Goal: Transaction & Acquisition: Purchase product/service

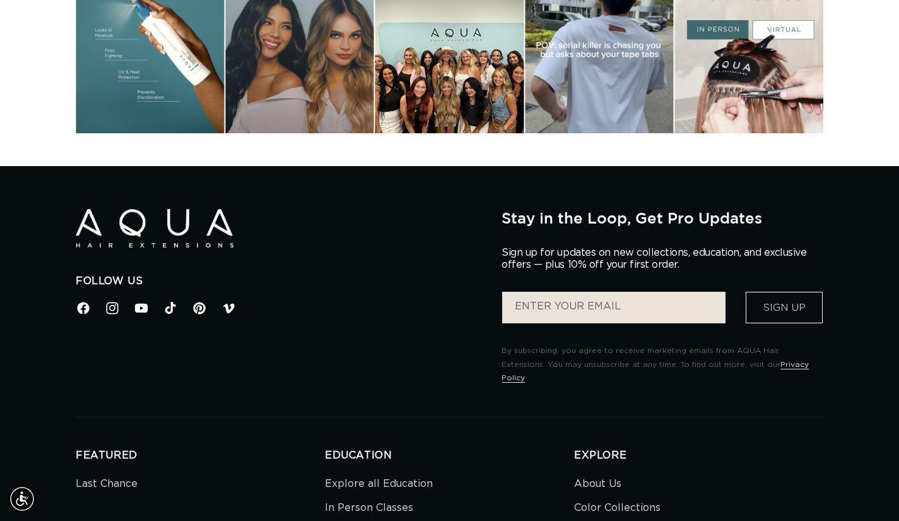
scroll to position [0, 809]
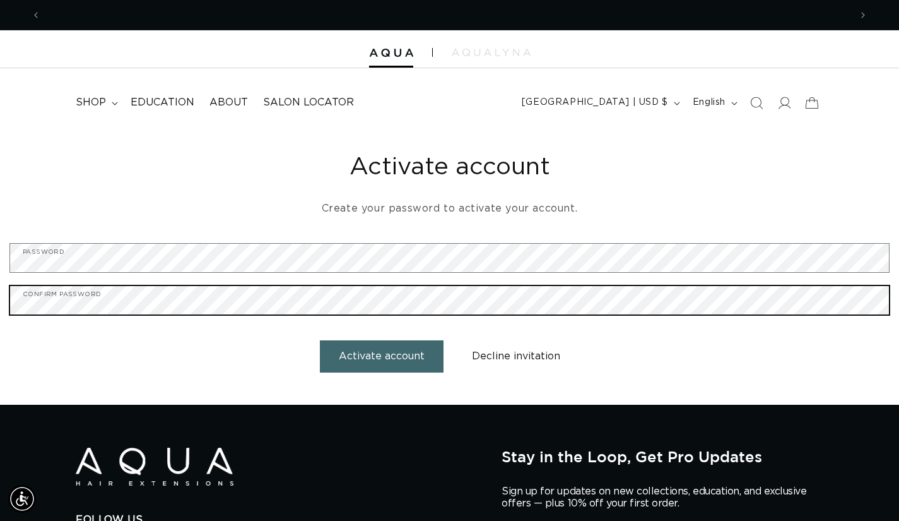
scroll to position [0, 809]
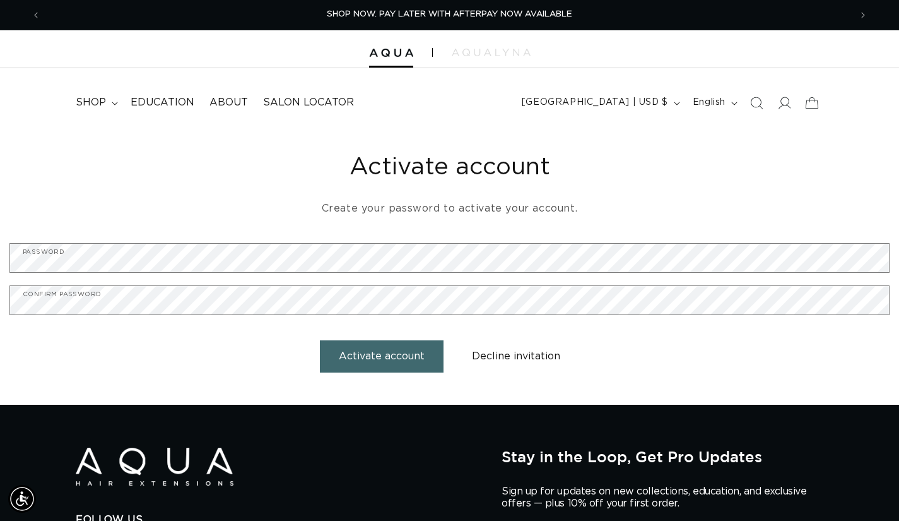
click at [369, 363] on button "Activate account" at bounding box center [382, 356] width 124 height 32
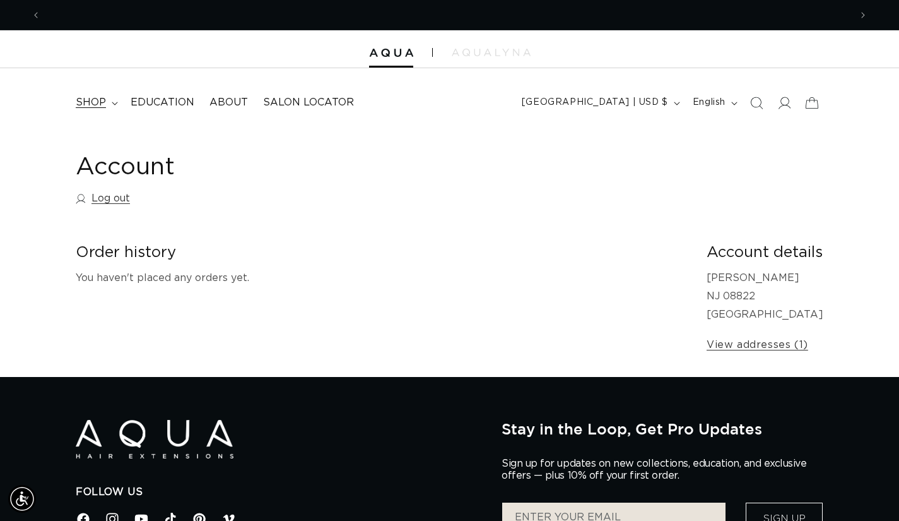
scroll to position [0, 1619]
click at [82, 93] on summary "shop" at bounding box center [95, 102] width 55 height 28
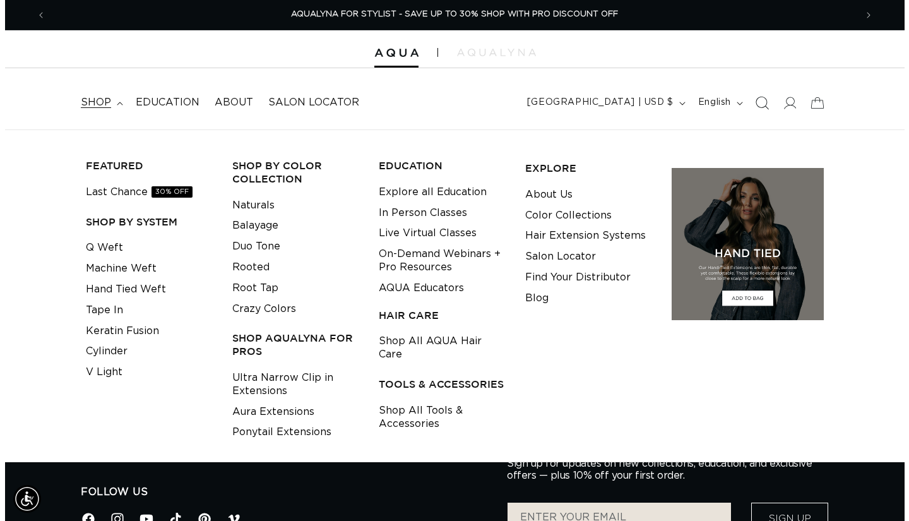
scroll to position [0, 0]
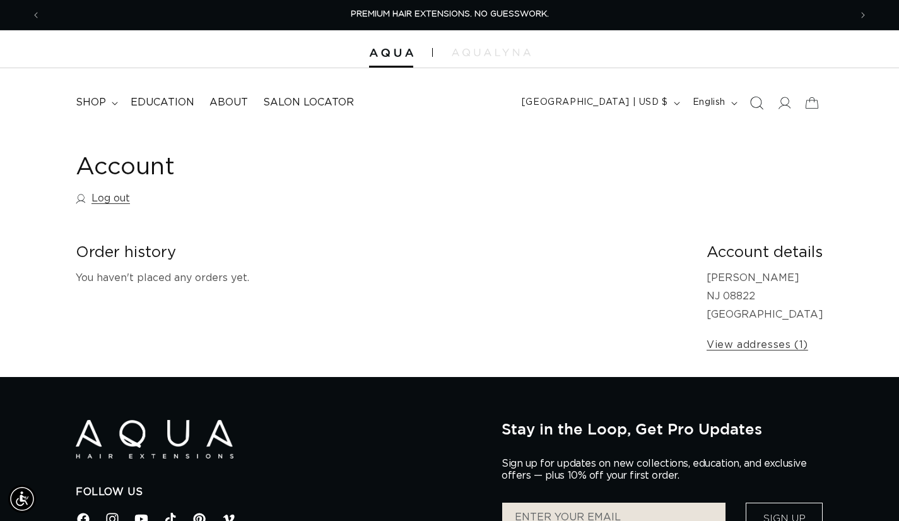
click at [751, 102] on icon "Search" at bounding box center [756, 102] width 13 height 13
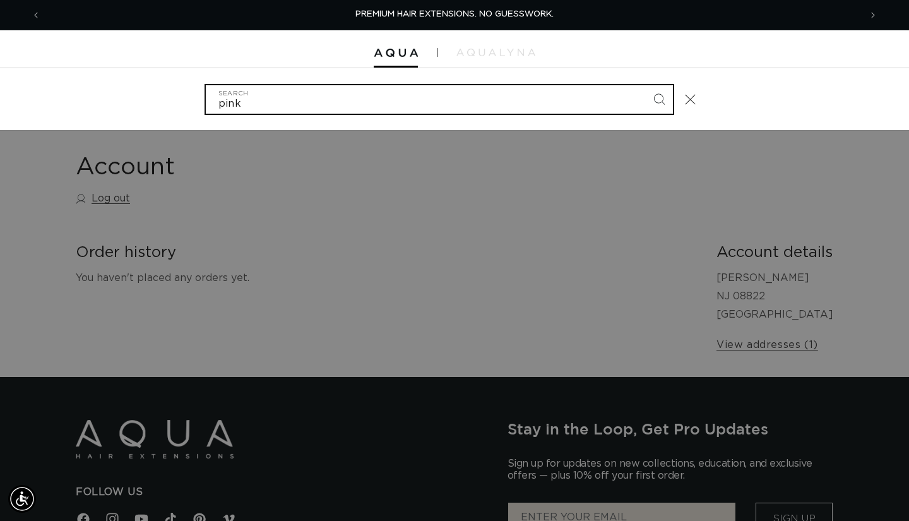
type input "pink"
click at [645, 85] on button "Search" at bounding box center [659, 99] width 28 height 28
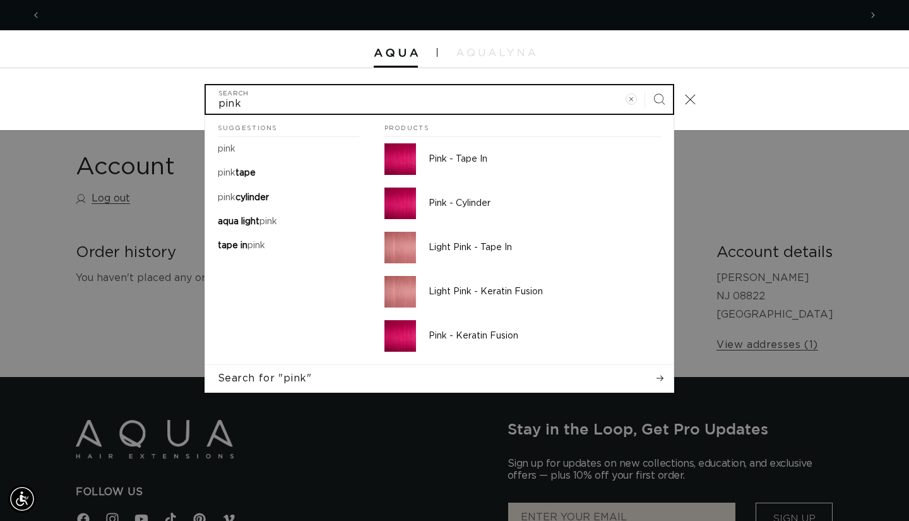
scroll to position [0, 819]
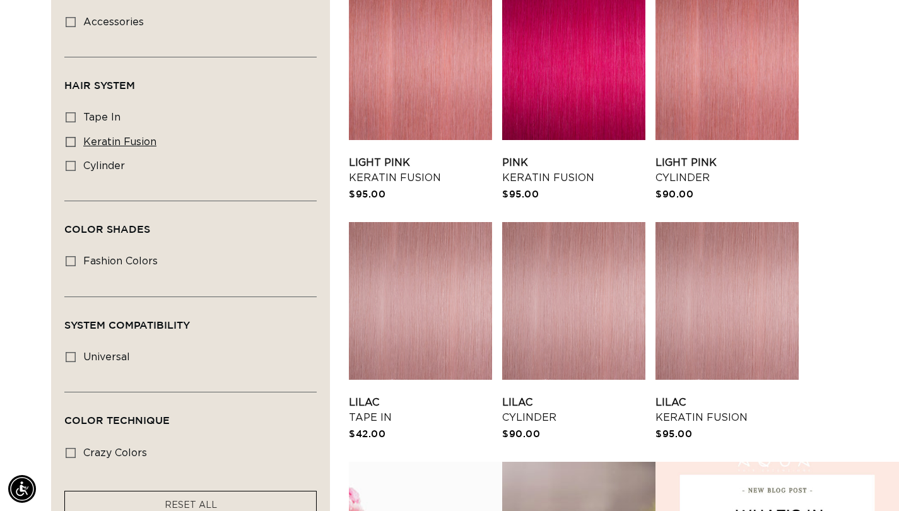
scroll to position [0, 1619]
click at [130, 138] on span "keratin fusion" at bounding box center [119, 142] width 73 height 10
click at [76, 138] on input "keratin fusion keratin fusion (3 products)" at bounding box center [71, 142] width 10 height 10
checkbox input "true"
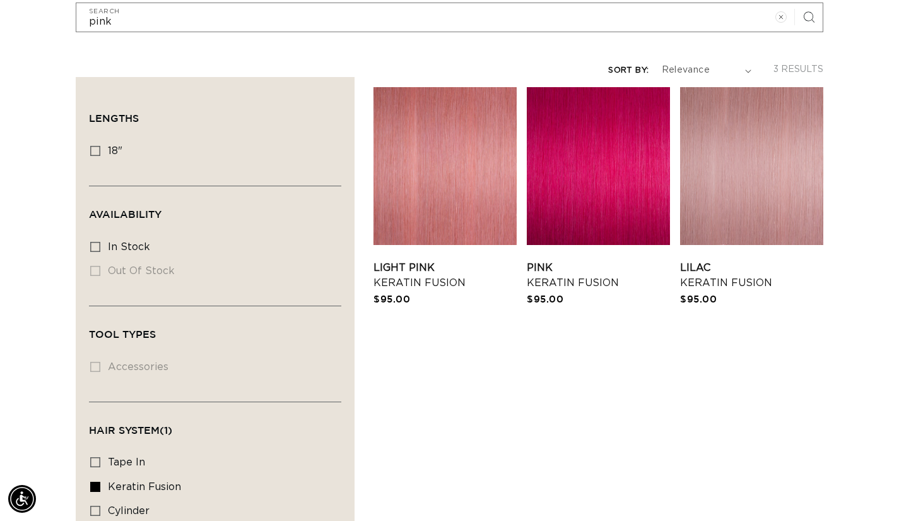
scroll to position [0, 809]
click at [550, 290] on link "Pink Keratin Fusion" at bounding box center [598, 275] width 143 height 30
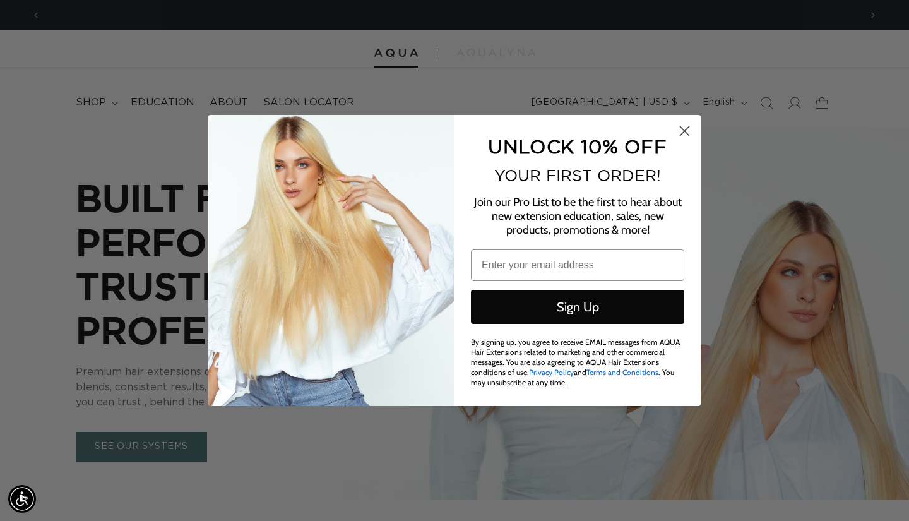
scroll to position [0, 1638]
click at [685, 134] on circle "Close dialog" at bounding box center [684, 131] width 21 height 21
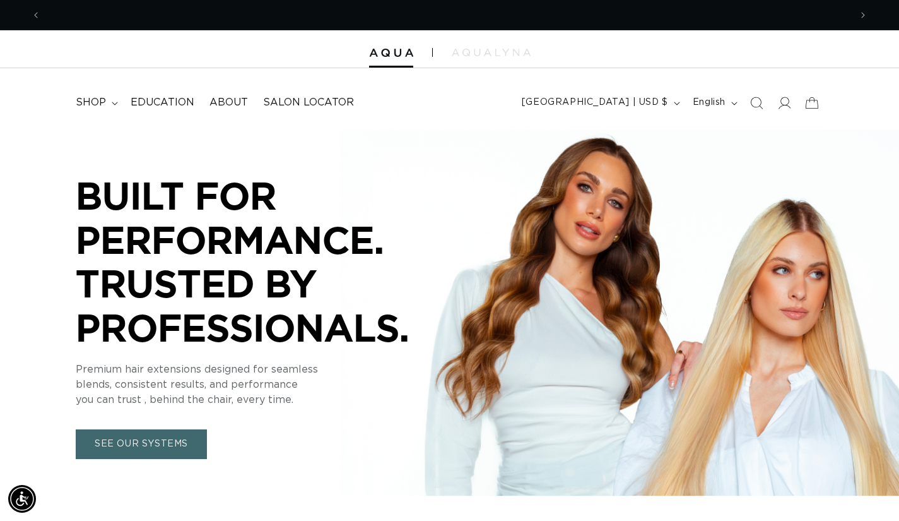
scroll to position [0, 809]
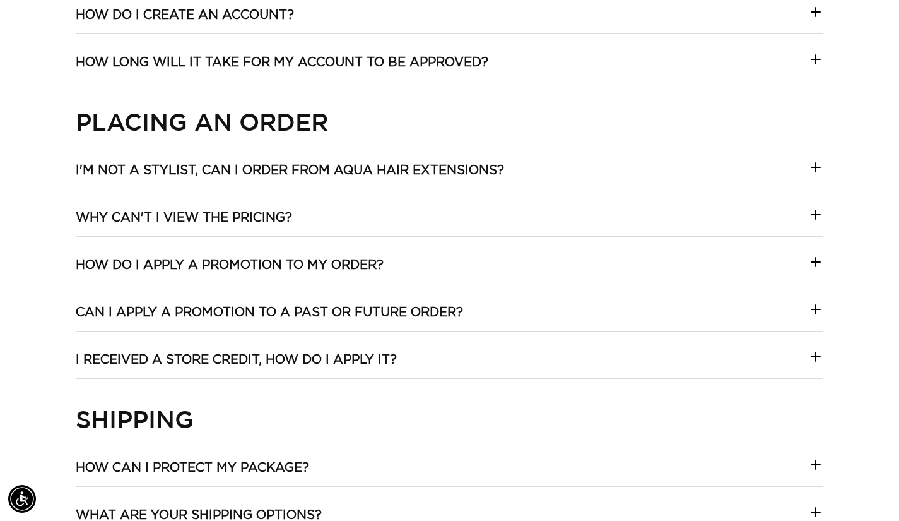
scroll to position [0, 1619]
click at [186, 165] on h3 "I'm not a stylist, can I order from Aqua Hair Extensions?" at bounding box center [290, 170] width 428 height 16
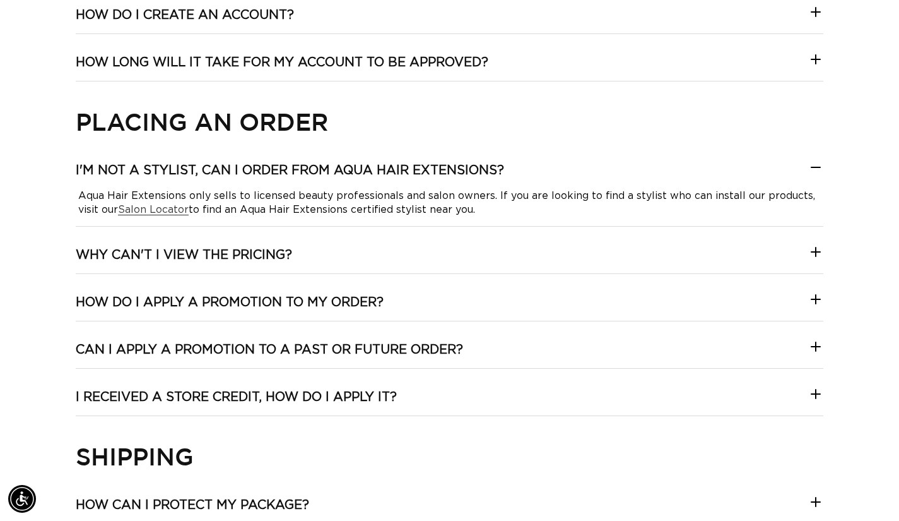
click at [186, 165] on h3 "I'm not a stylist, can I order from Aqua Hair Extensions?" at bounding box center [290, 170] width 428 height 16
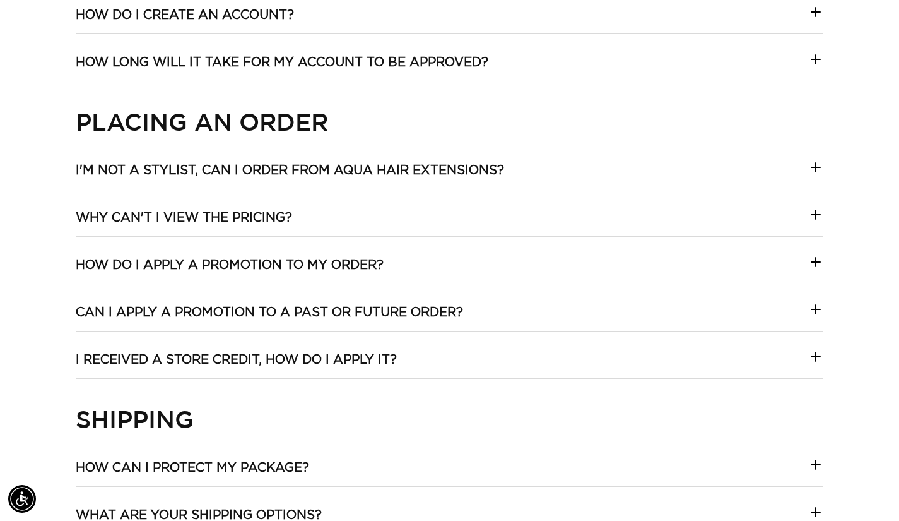
scroll to position [0, 0]
click at [139, 218] on h3 "Why can't I view the pricing?" at bounding box center [184, 217] width 216 height 16
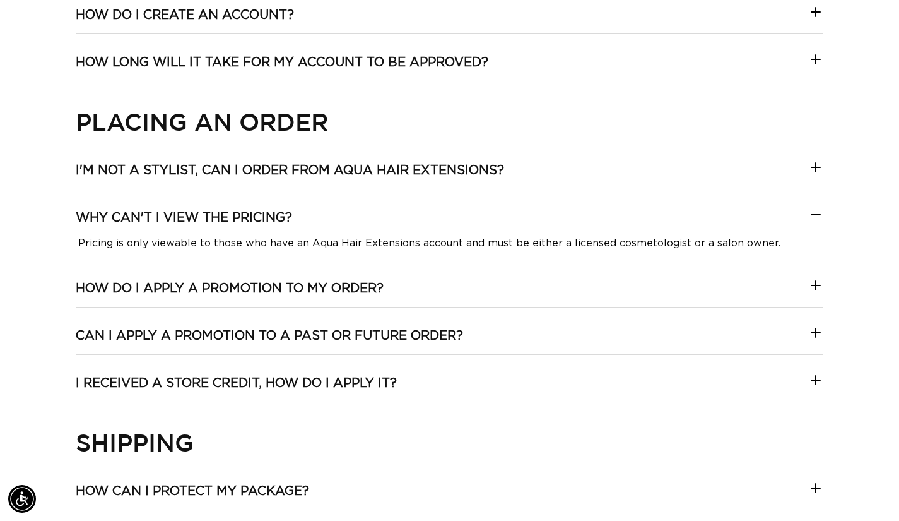
scroll to position [0, 809]
click at [139, 218] on h3 "Why can't I view the pricing?" at bounding box center [184, 217] width 216 height 16
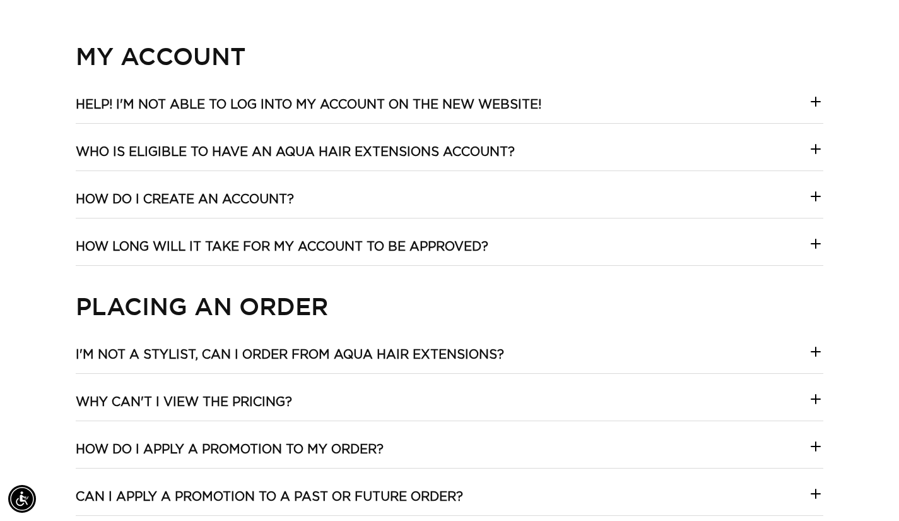
scroll to position [409, 0]
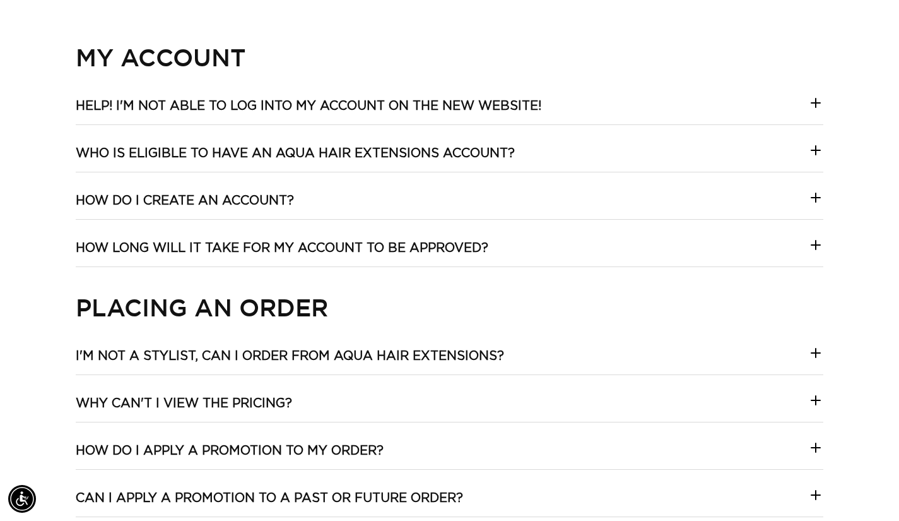
click at [185, 251] on h3 "How long will it take for my account to be approved?" at bounding box center [282, 248] width 413 height 16
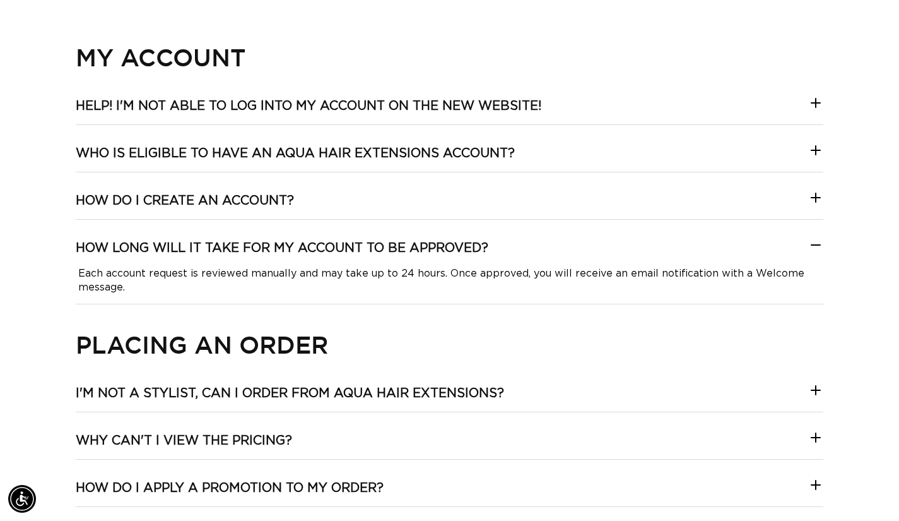
scroll to position [0, 1619]
click at [185, 251] on h3 "How long will it take for my account to be approved?" at bounding box center [282, 248] width 413 height 16
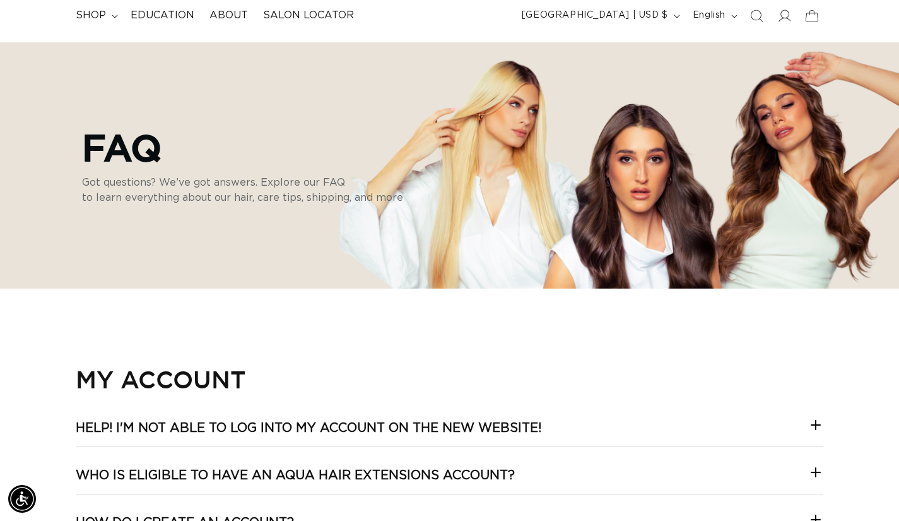
scroll to position [0, 0]
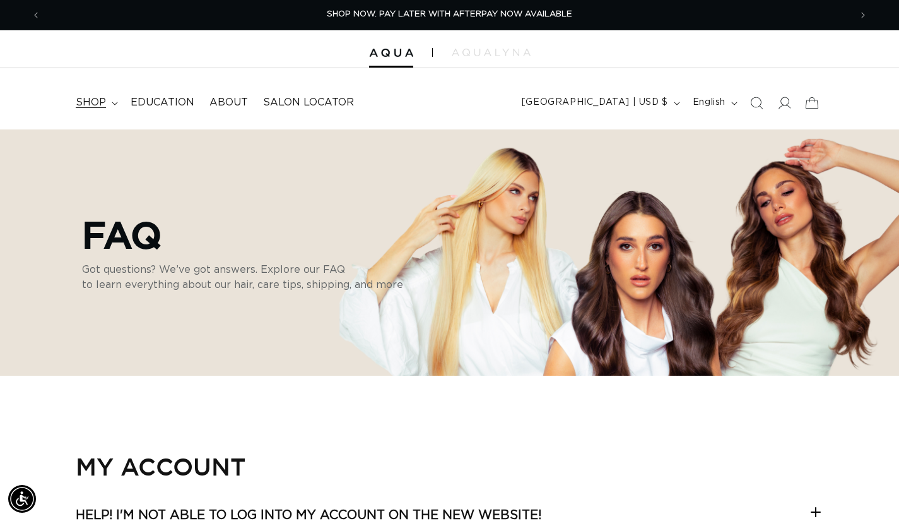
click at [97, 105] on span "shop" at bounding box center [91, 102] width 30 height 13
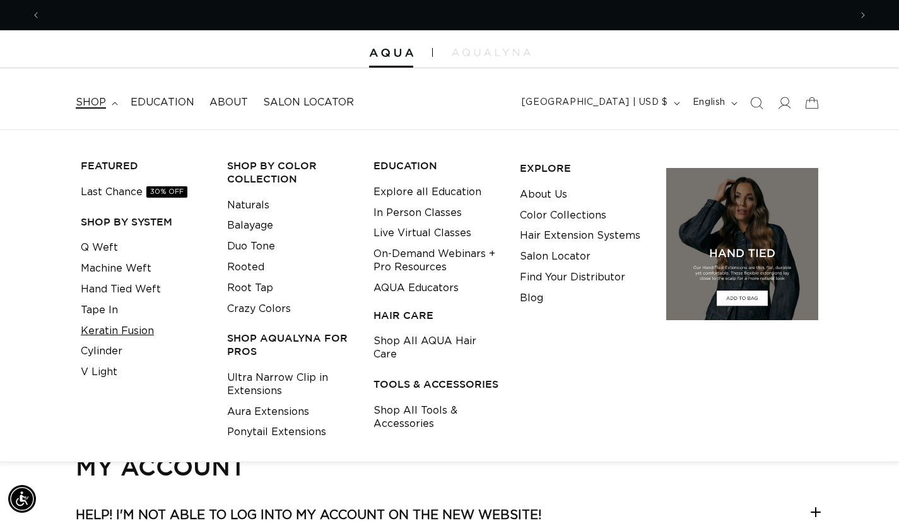
scroll to position [0, 1619]
click at [124, 333] on link "Keratin Fusion" at bounding box center [117, 331] width 73 height 21
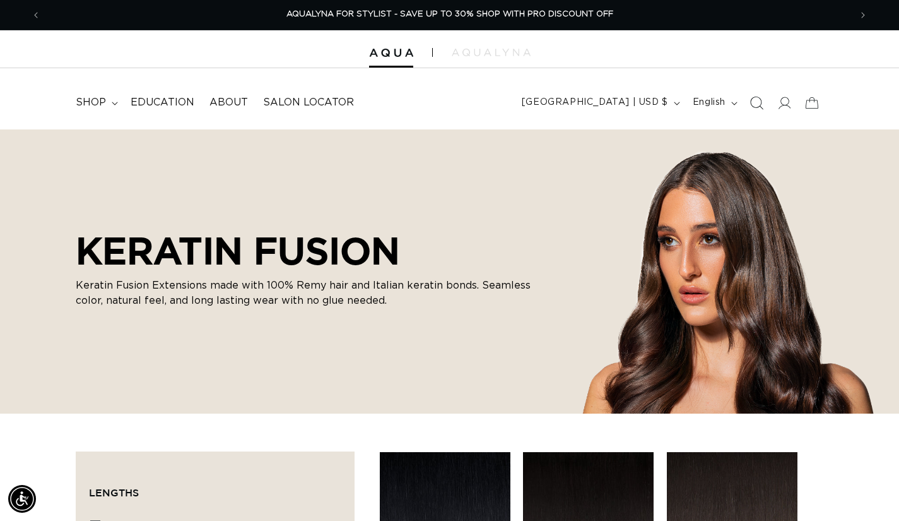
click at [759, 100] on icon "Search" at bounding box center [756, 102] width 13 height 13
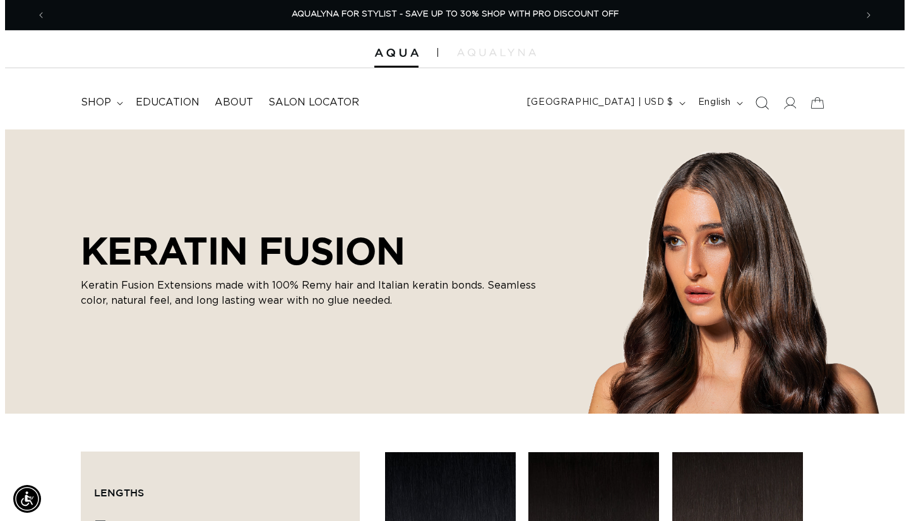
scroll to position [0, 1638]
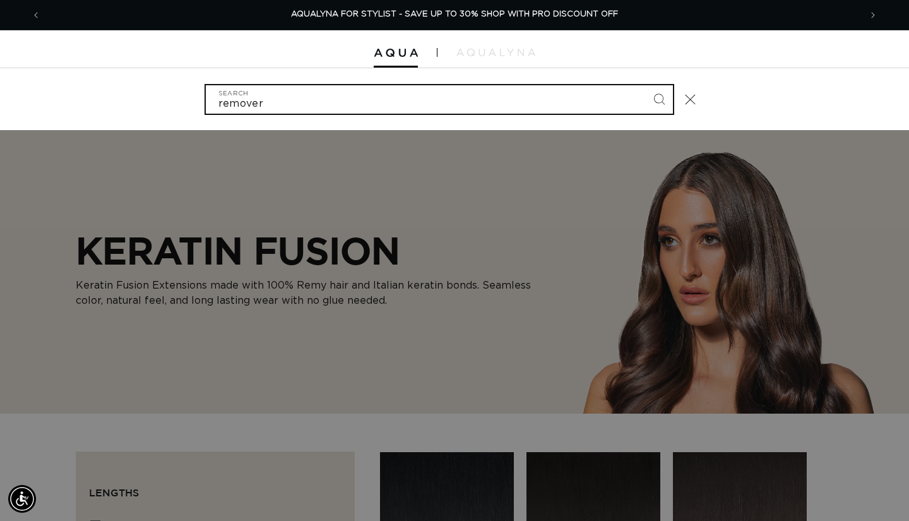
type input "remover"
click at [645, 85] on button "Search" at bounding box center [659, 99] width 28 height 28
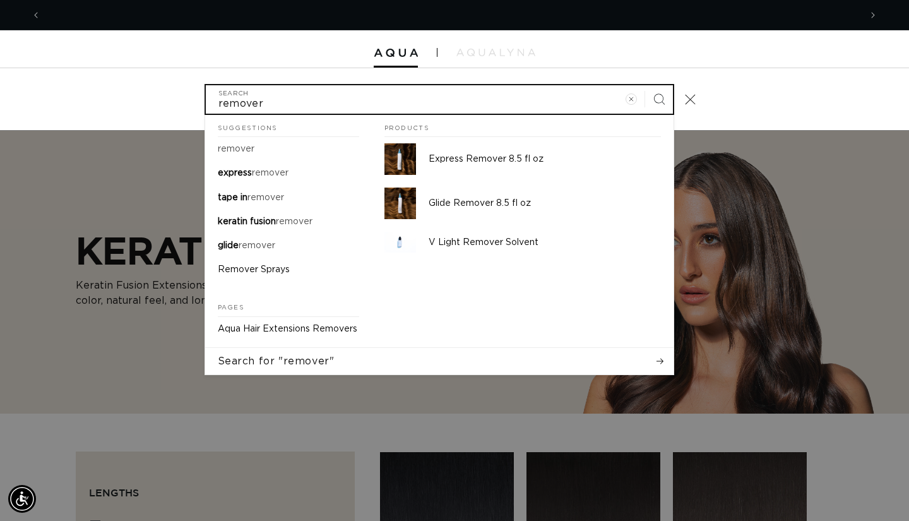
scroll to position [0, 0]
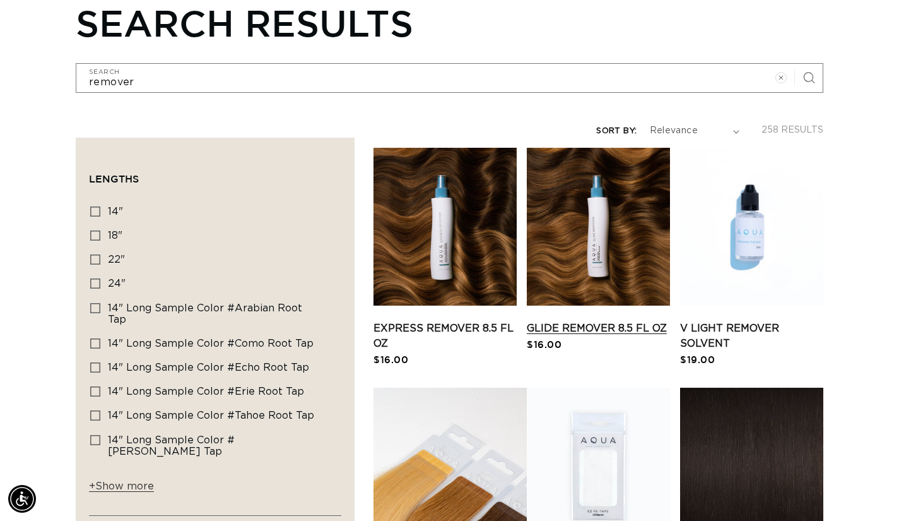
click at [561, 324] on link "Glide Remover 8.5 fl oz" at bounding box center [598, 328] width 143 height 15
click at [471, 337] on link "Express Remover 8.5 fl oz" at bounding box center [445, 336] width 143 height 30
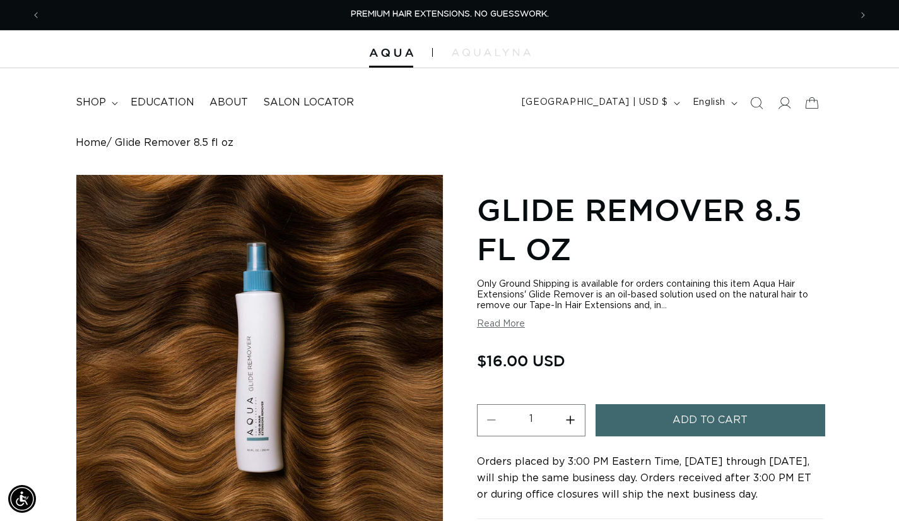
click at [487, 325] on button "Read More" at bounding box center [501, 324] width 48 height 11
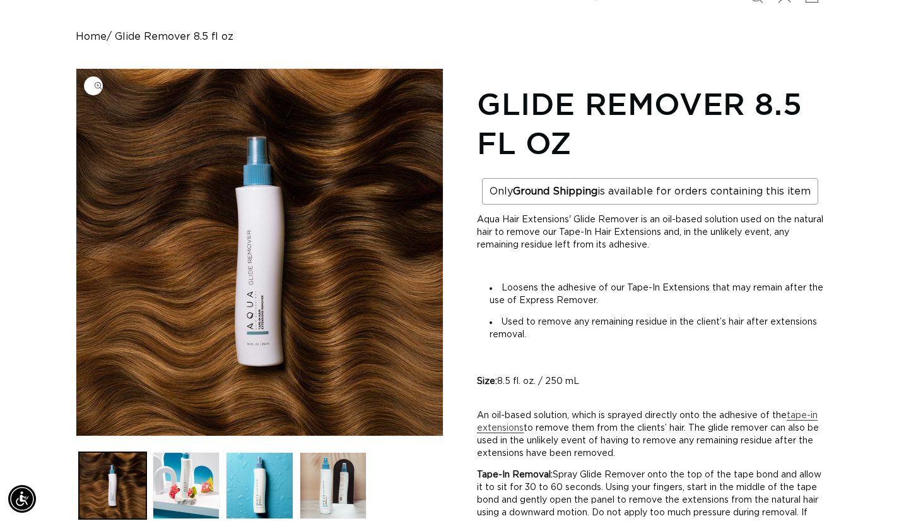
scroll to position [0, 1619]
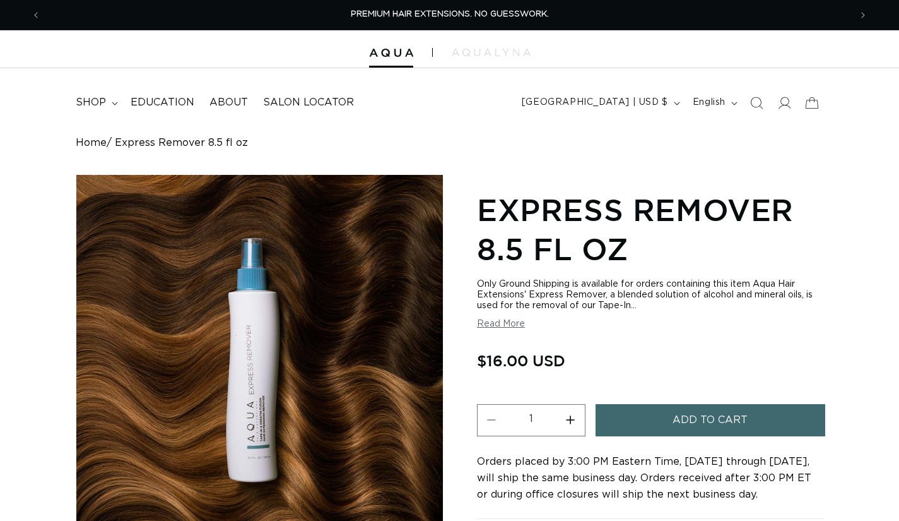
click at [504, 321] on button "Read More" at bounding box center [501, 324] width 48 height 11
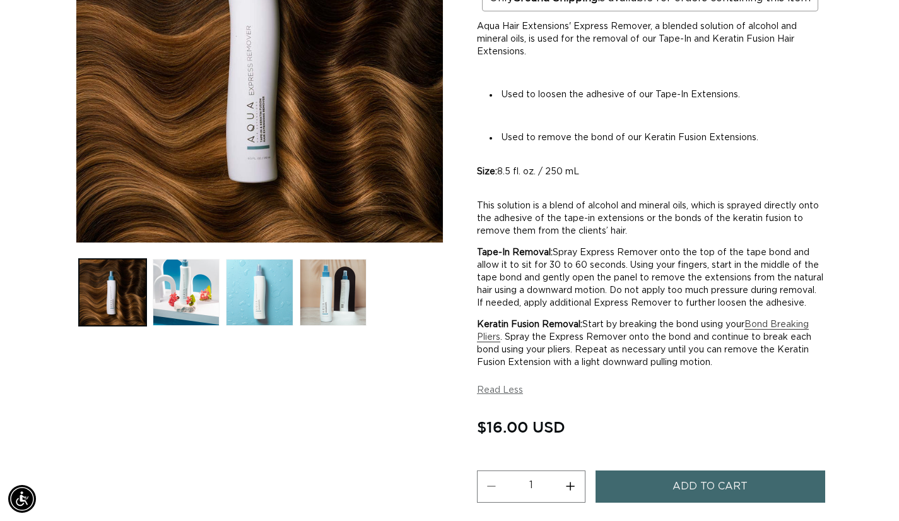
click at [243, 295] on button "Load image 3 in gallery view" at bounding box center [260, 293] width 68 height 68
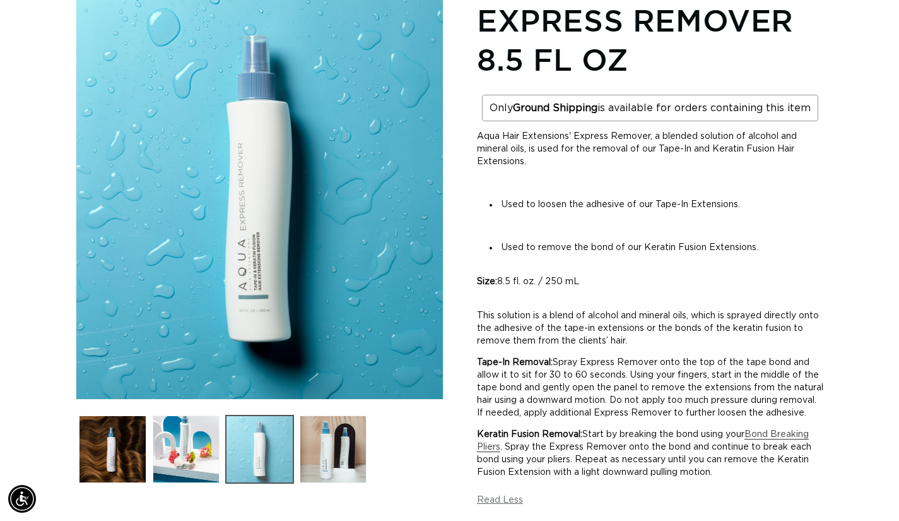
scroll to position [174, 0]
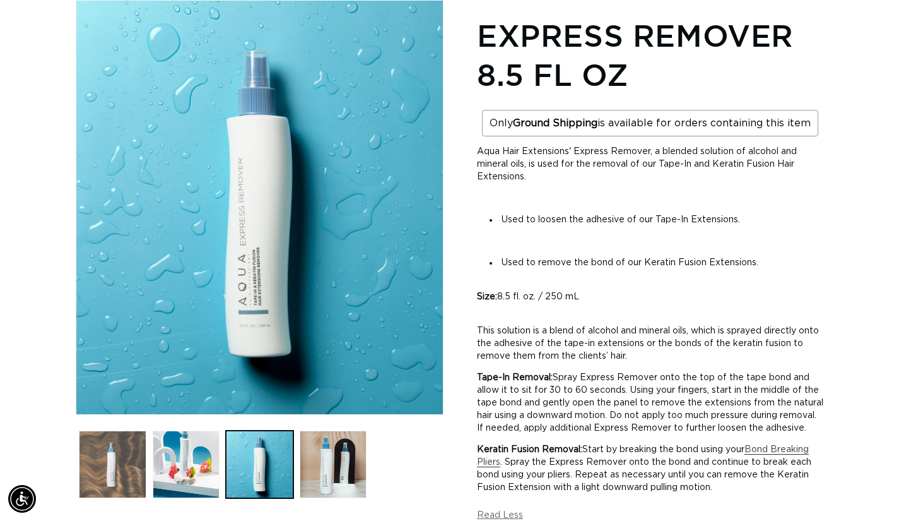
click at [146, 475] on button "Load image 1 in gallery view" at bounding box center [113, 464] width 68 height 68
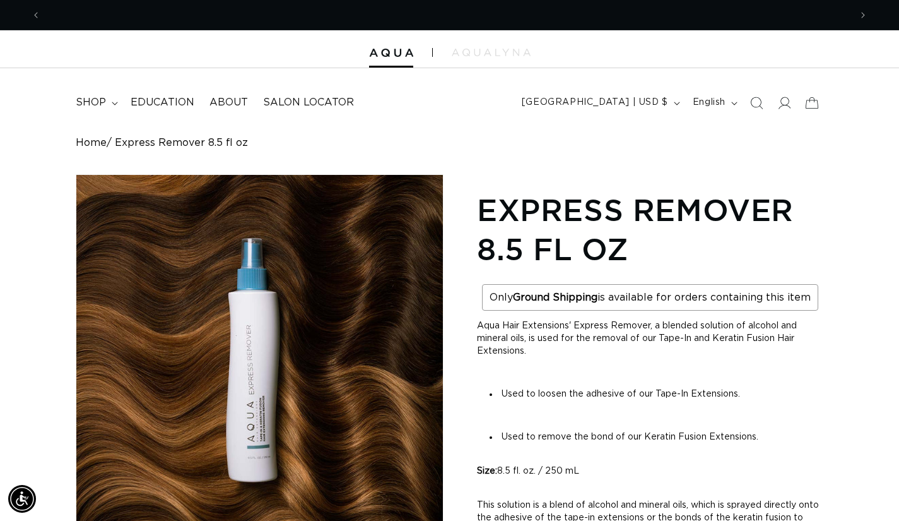
scroll to position [0, 1619]
